Goal: Check status: Check status

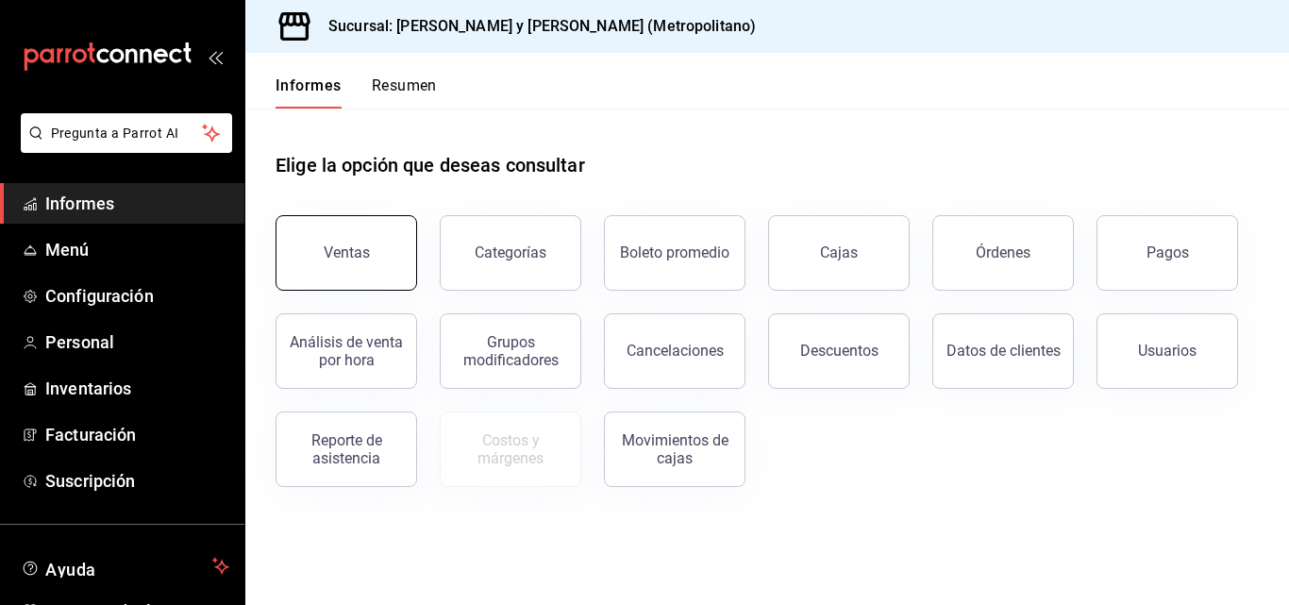
click at [331, 261] on button "Ventas" at bounding box center [347, 252] width 142 height 75
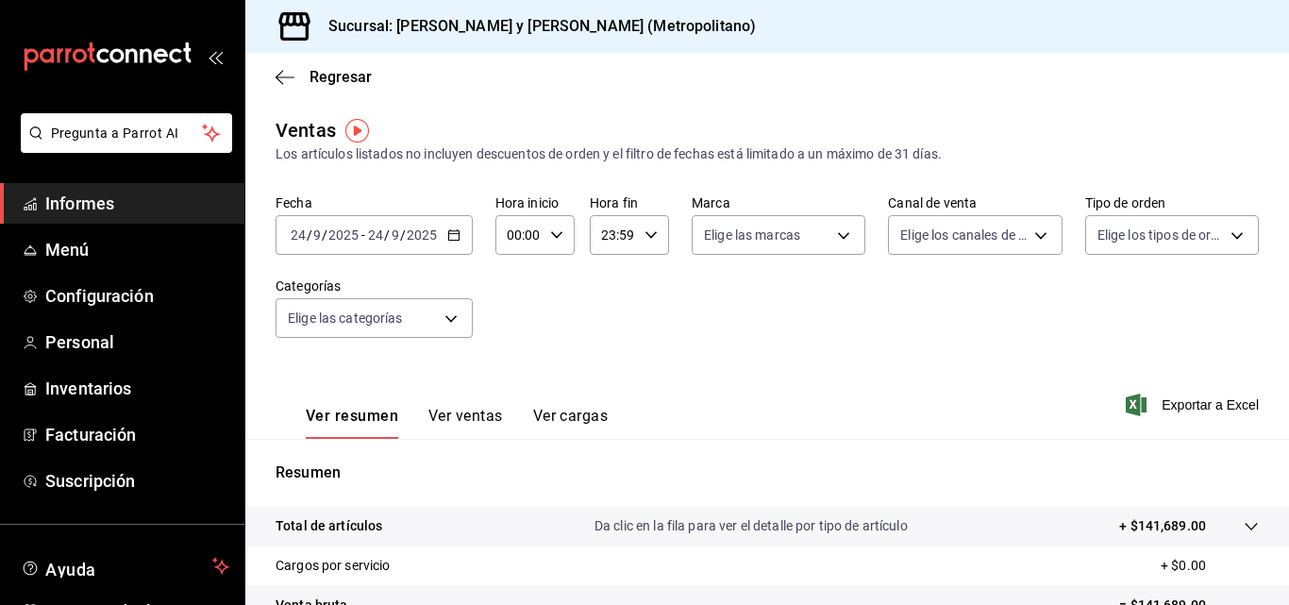
click at [553, 234] on icon "button" at bounding box center [556, 234] width 13 height 13
click at [509, 335] on button "03" at bounding box center [514, 325] width 31 height 38
type input "03:00"
click at [956, 341] on div at bounding box center [644, 302] width 1289 height 605
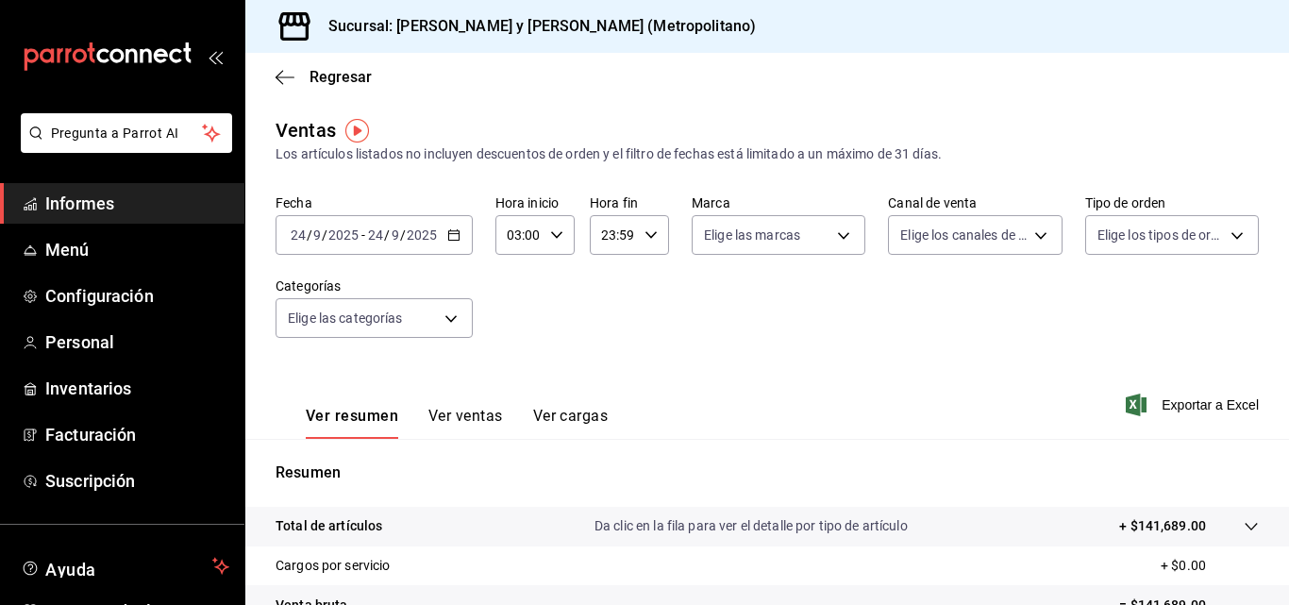
click at [1220, 516] on div at bounding box center [1232, 526] width 53 height 20
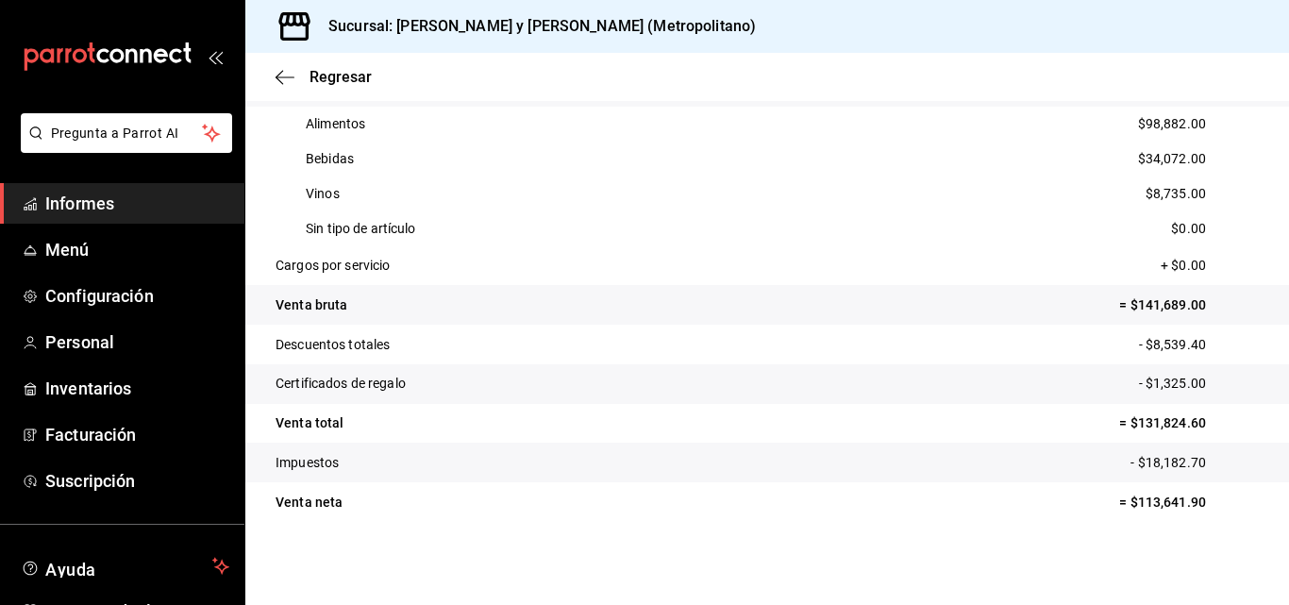
scroll to position [251, 0]
